Goal: Task Accomplishment & Management: Use online tool/utility

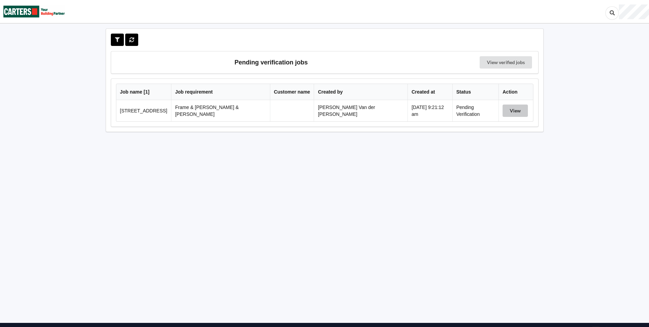
click at [507, 107] on button "View" at bounding box center [515, 110] width 25 height 12
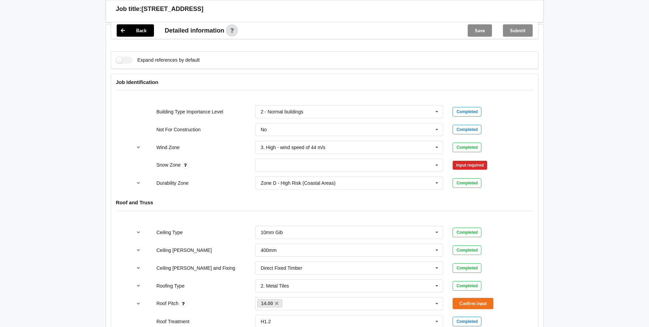
scroll to position [274, 0]
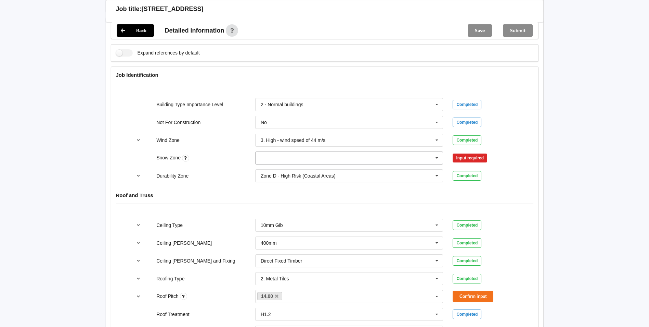
click at [295, 152] on input "text" at bounding box center [350, 158] width 188 height 12
drag, startPoint x: 267, startPoint y: 156, endPoint x: 349, endPoint y: 149, distance: 82.9
click at [267, 164] on div "N0" at bounding box center [350, 170] width 188 height 13
click at [472, 152] on button "Confirm input" at bounding box center [473, 157] width 41 height 11
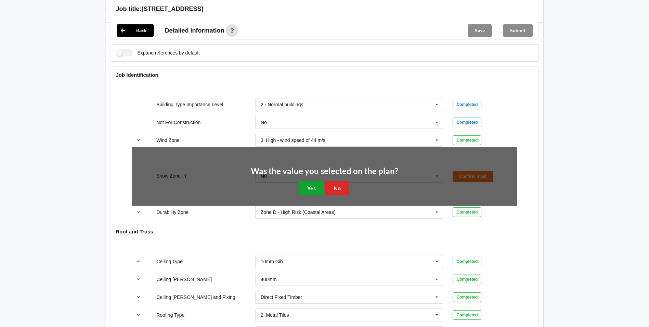
click at [312, 181] on button "Yes" at bounding box center [311, 188] width 25 height 14
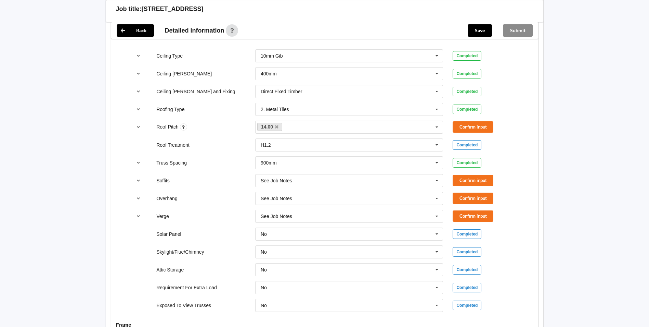
scroll to position [445, 0]
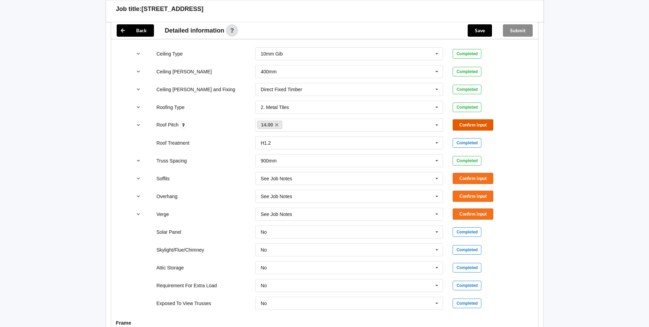
click at [462, 119] on button "Confirm input" at bounding box center [473, 124] width 41 height 11
click at [475, 173] on button "Confirm input" at bounding box center [473, 178] width 41 height 11
drag, startPoint x: 469, startPoint y: 181, endPoint x: 467, endPoint y: 200, distance: 18.9
click at [469, 190] on button "Confirm input" at bounding box center [473, 195] width 41 height 11
click at [467, 208] on button "Confirm input" at bounding box center [473, 213] width 41 height 11
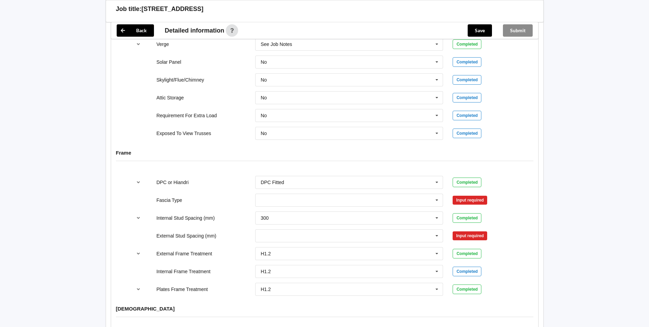
scroll to position [650, 0]
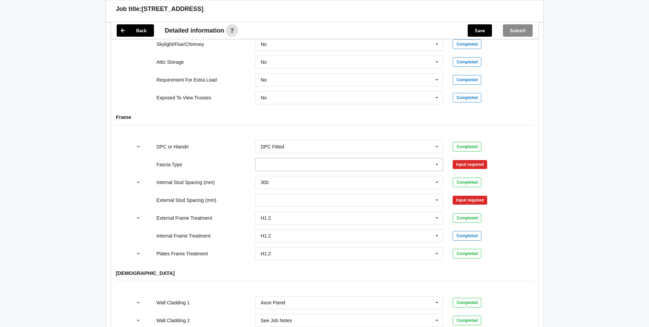
click at [311, 158] on input "text" at bounding box center [350, 164] width 188 height 12
drag, startPoint x: 294, startPoint y: 202, endPoint x: 353, endPoint y: 182, distance: 62.4
click at [294, 212] on span "M85 - 180mmx18mm" at bounding box center [283, 214] width 45 height 5
click at [472, 158] on button "Confirm input" at bounding box center [473, 163] width 41 height 11
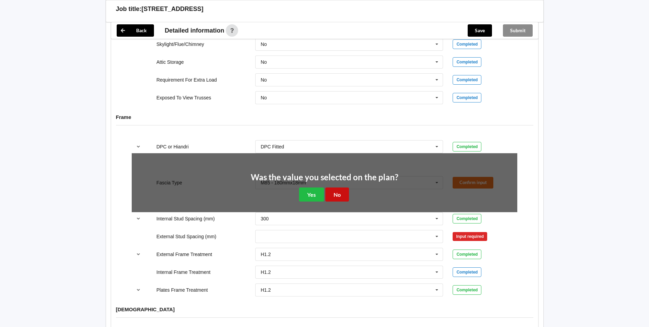
click at [334, 187] on button "No" at bounding box center [338, 194] width 24 height 14
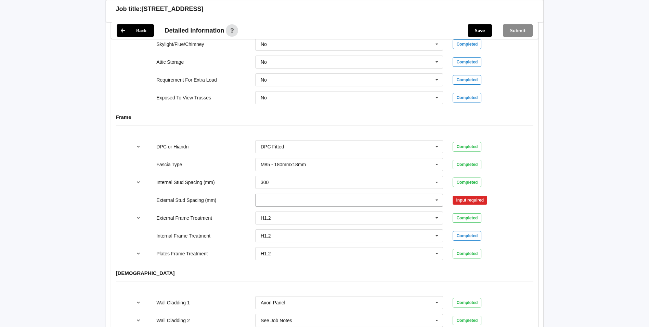
click at [295, 194] on input "text" at bounding box center [350, 200] width 188 height 12
drag, startPoint x: 274, startPoint y: 196, endPoint x: 291, endPoint y: 200, distance: 17.8
click at [276, 206] on div "300" at bounding box center [350, 212] width 188 height 13
click at [469, 194] on button "Confirm input" at bounding box center [473, 199] width 41 height 11
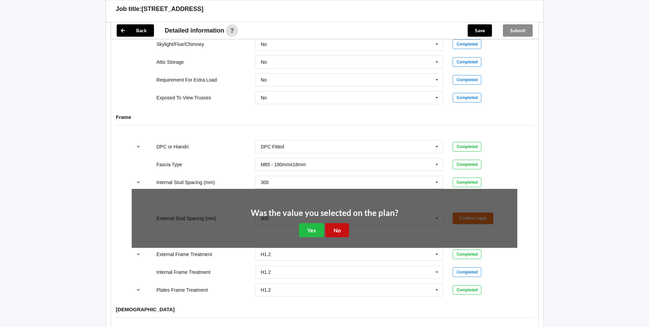
drag, startPoint x: 335, startPoint y: 215, endPoint x: 355, endPoint y: 212, distance: 20.4
click at [336, 223] on button "No" at bounding box center [338, 230] width 24 height 14
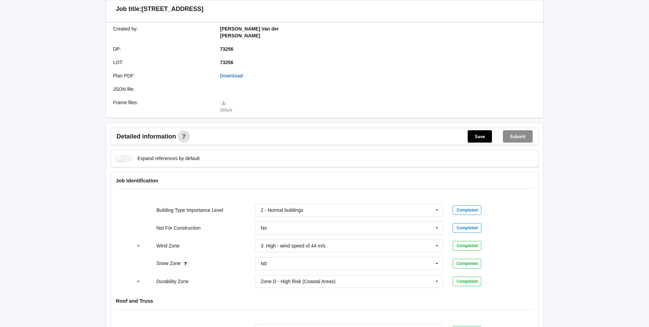
scroll to position [171, 0]
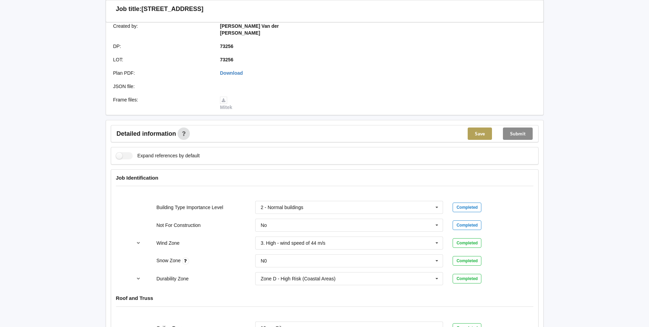
click at [483, 127] on button "Save" at bounding box center [480, 133] width 24 height 12
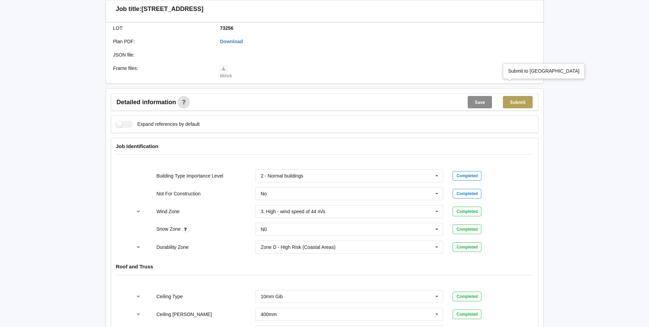
click at [518, 96] on button "Submit" at bounding box center [518, 102] width 30 height 12
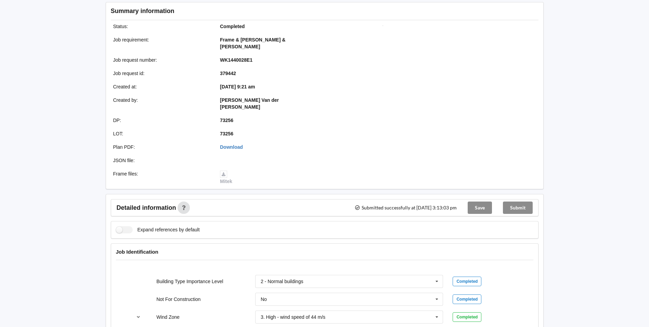
scroll to position [0, 0]
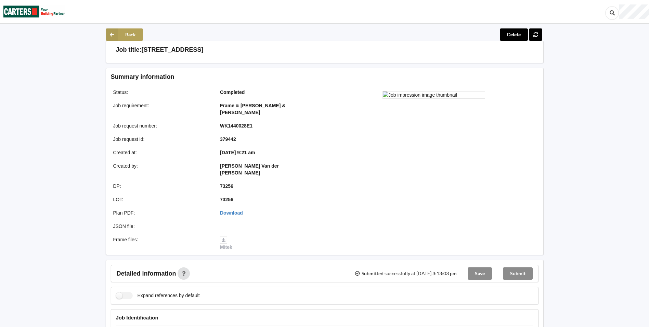
click at [118, 35] on icon at bounding box center [112, 34] width 12 height 12
